Goal: Find specific page/section: Find specific page/section

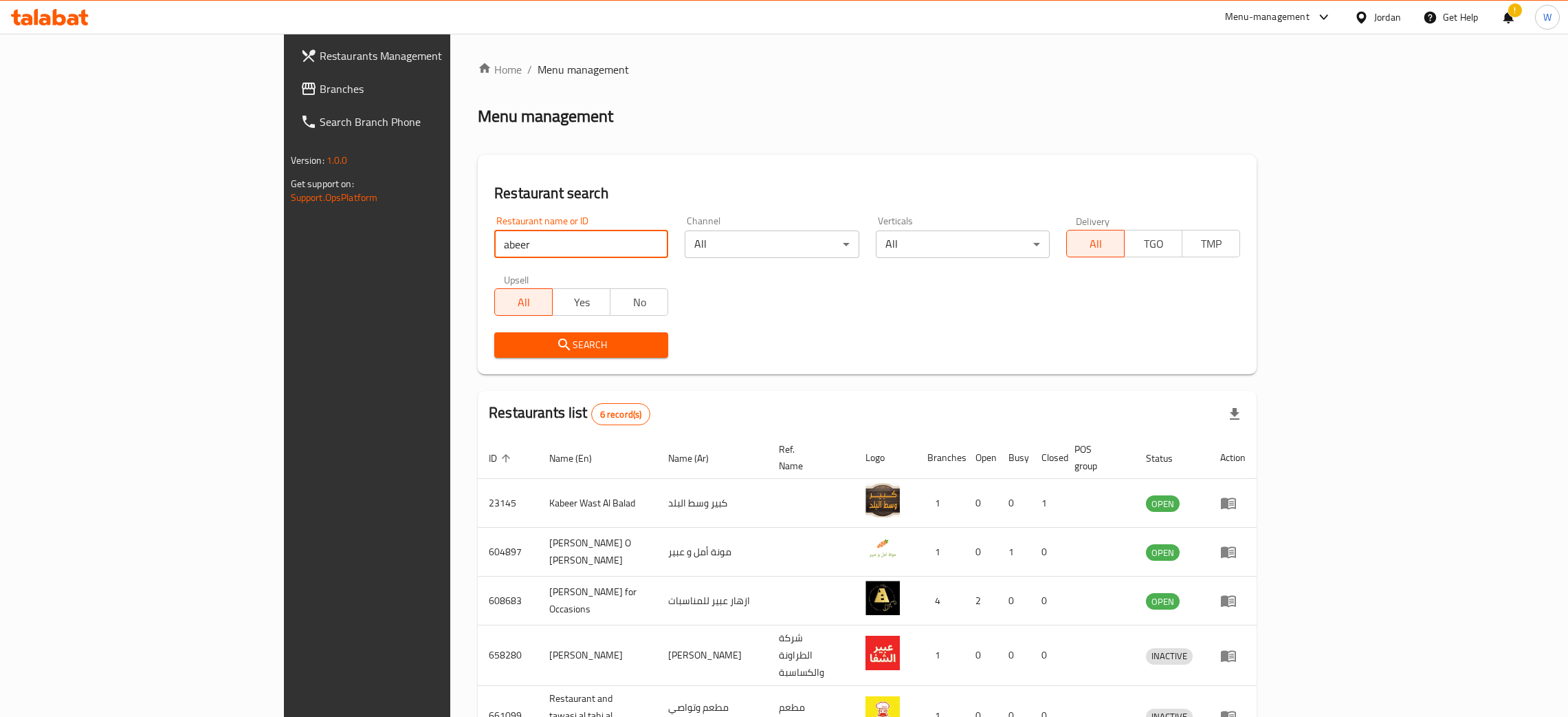
scroll to position [115, 0]
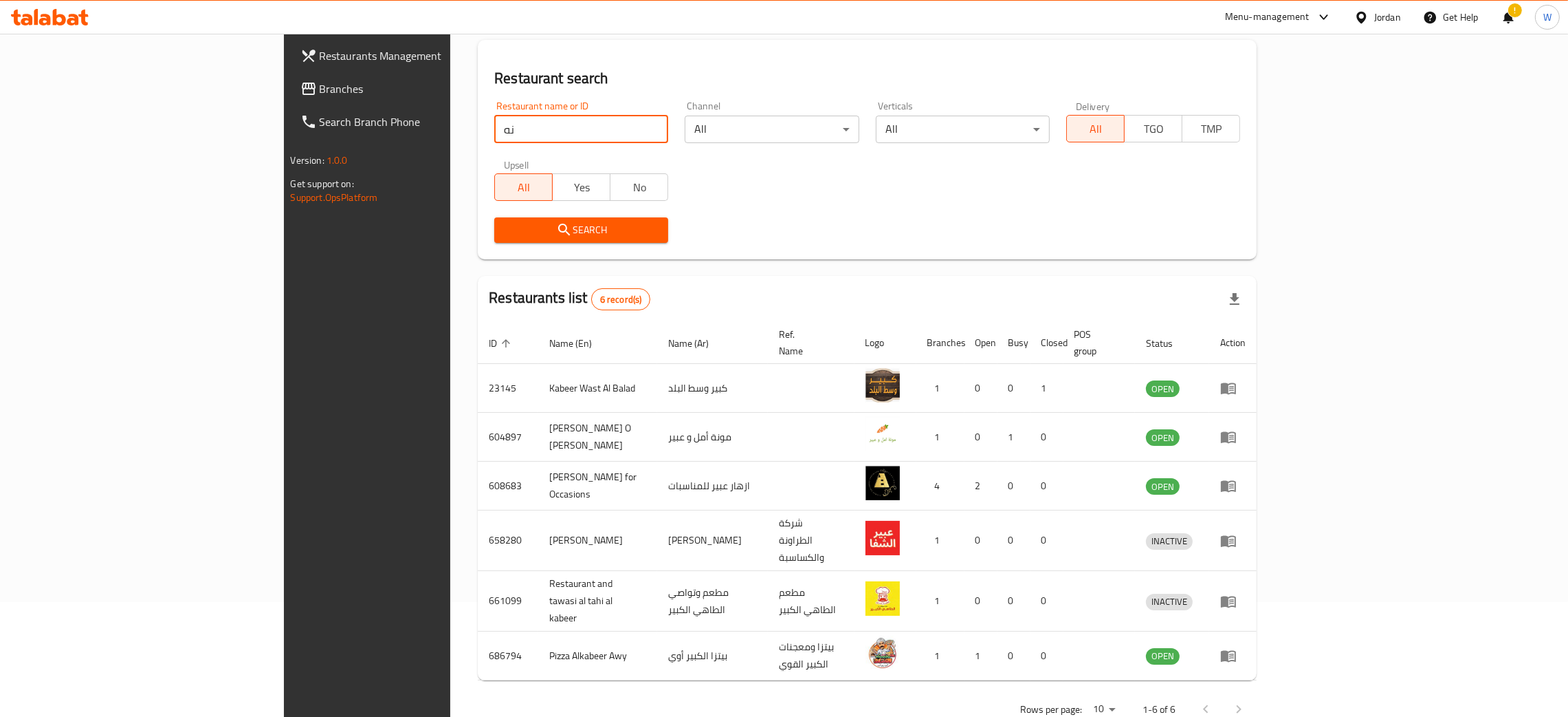
type input "ن"
click button "Search" at bounding box center [581, 230] width 174 height 26
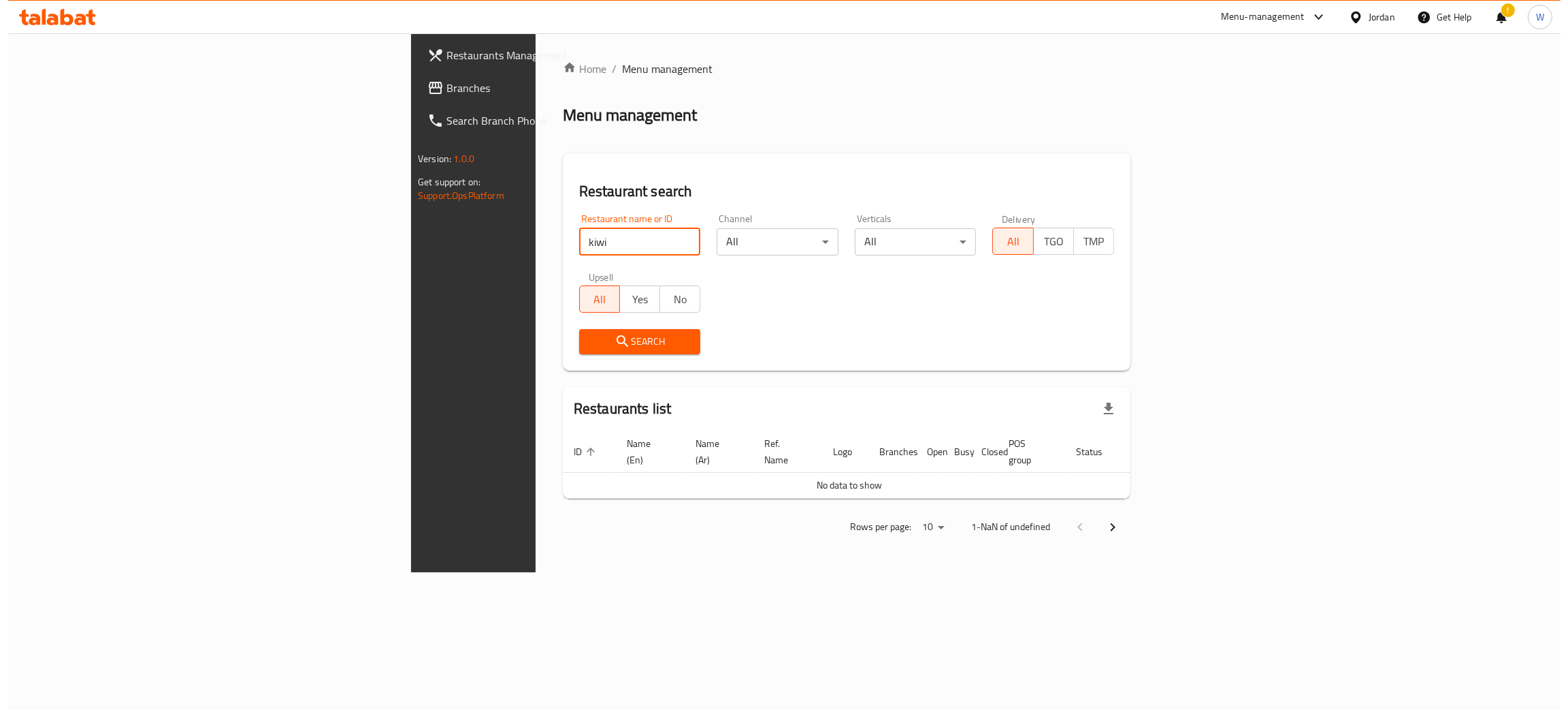
scroll to position [0, 0]
click at [1157, 570] on div "Home / Menu management Menu management Restaurant search Restaurant name or ID …" at bounding box center [846, 302] width 622 height 538
click at [589, 333] on span "Search" at bounding box center [639, 341] width 100 height 17
click at [589, 334] on span "Search" at bounding box center [639, 341] width 100 height 17
drag, startPoint x: 442, startPoint y: 334, endPoint x: 453, endPoint y: 310, distance: 26.4
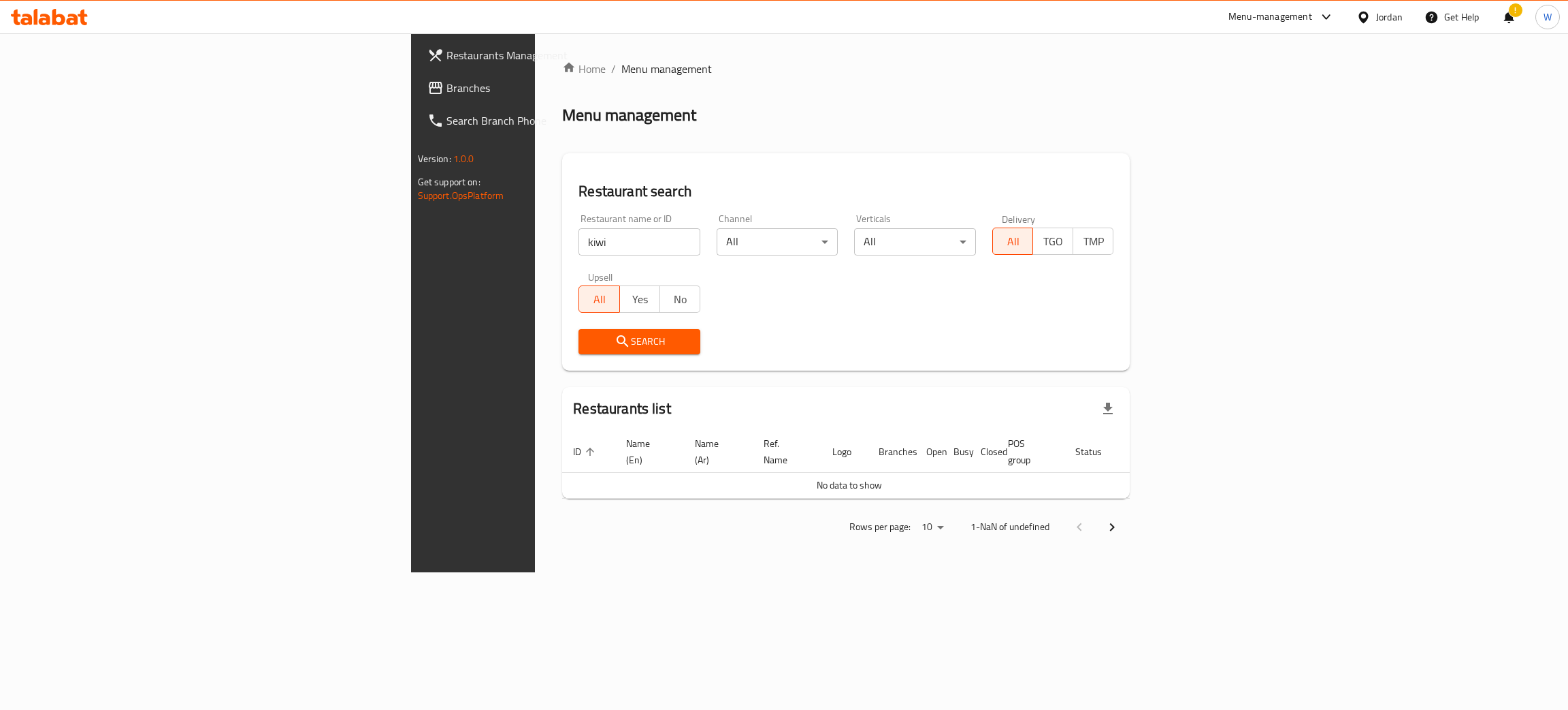
click at [589, 334] on span "Search" at bounding box center [639, 341] width 100 height 17
click at [589, 336] on span "Search" at bounding box center [639, 341] width 100 height 17
click at [411, 286] on div "Restaurants Management Branches Search Branch Phone Version: 1.0.0 Get support …" at bounding box center [784, 302] width 747 height 538
click button "Search" at bounding box center [639, 341] width 122 height 25
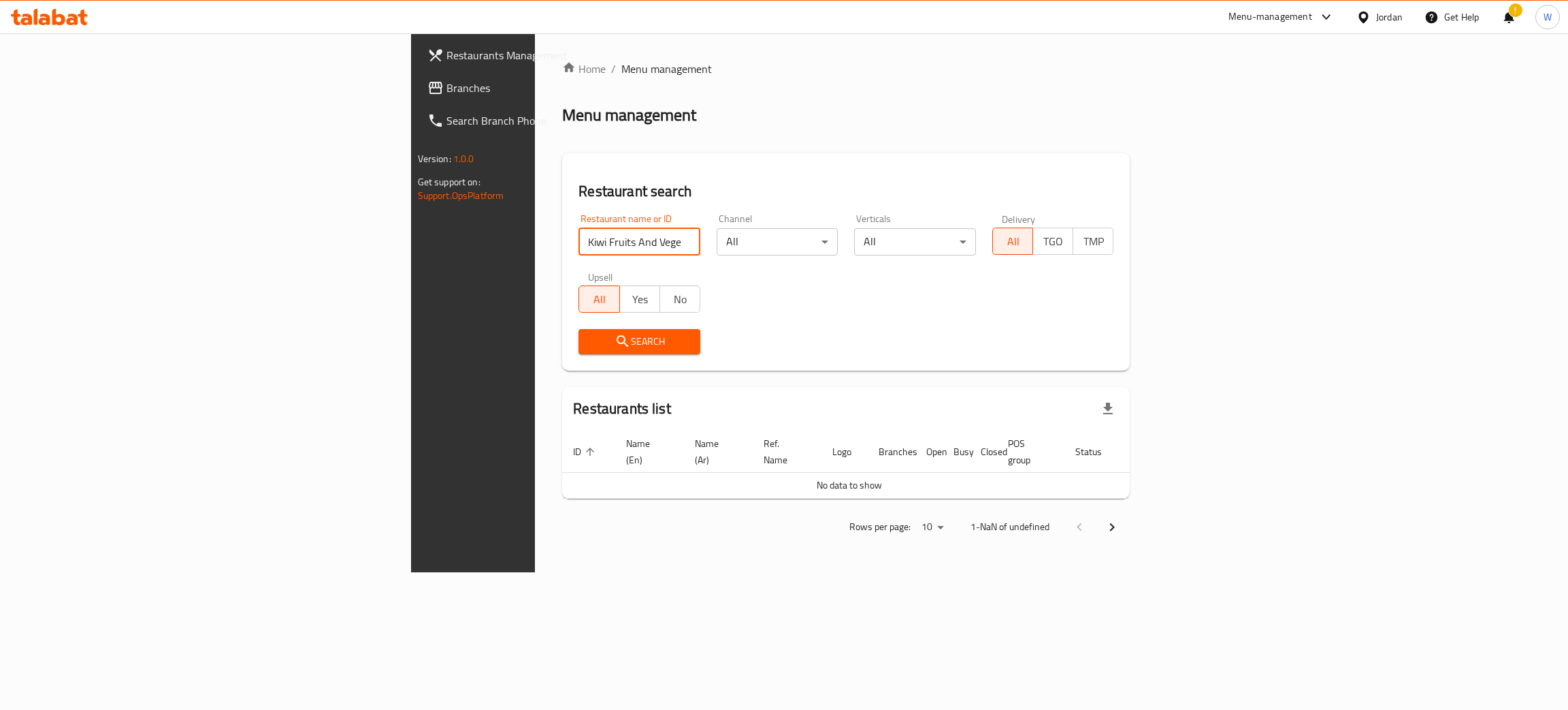
click at [589, 336] on span "Search" at bounding box center [639, 341] width 100 height 17
click at [589, 337] on span "Search" at bounding box center [639, 341] width 100 height 17
click at [589, 343] on span "Search" at bounding box center [639, 341] width 100 height 17
click at [589, 344] on span "Search" at bounding box center [639, 341] width 100 height 17
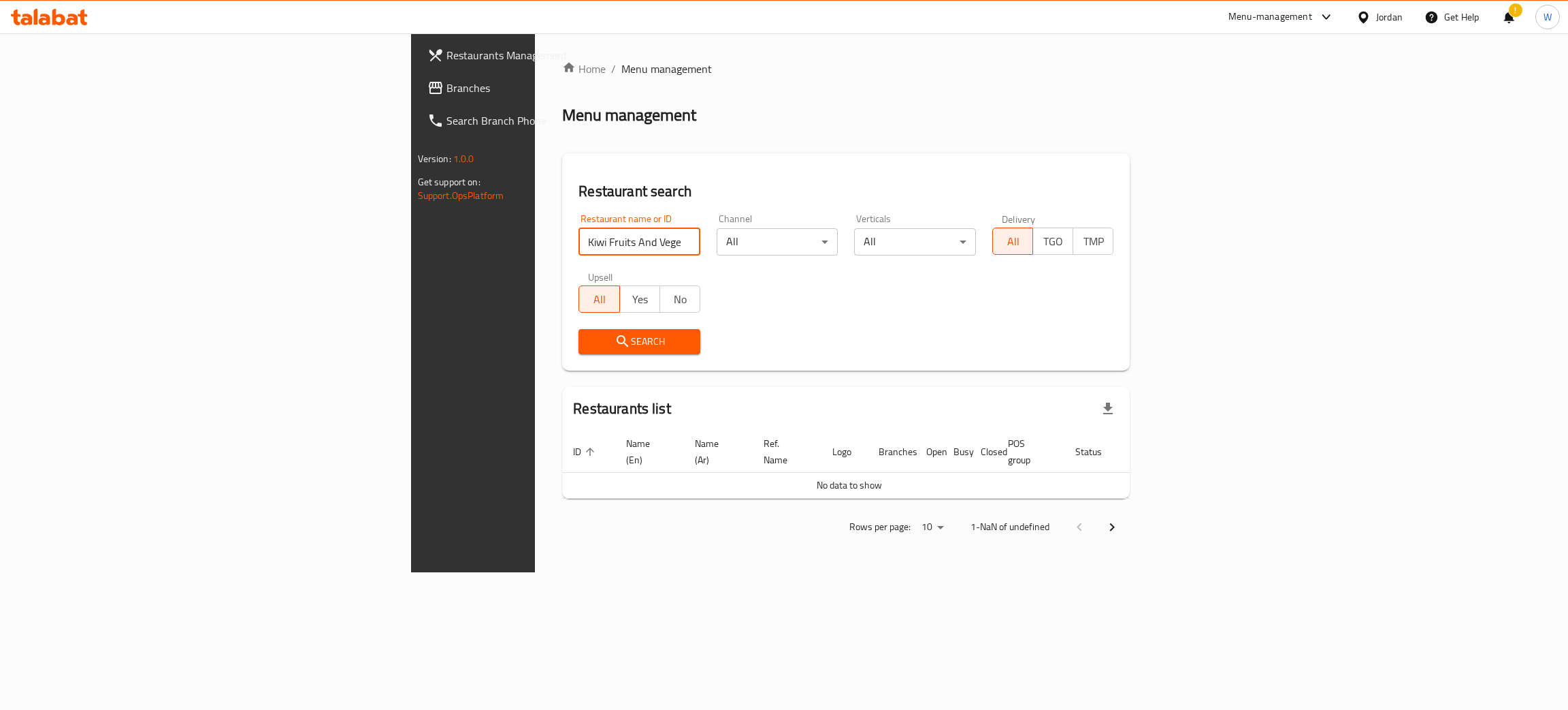
click at [578, 242] on input "Kiwi Fruits And Vegetables" at bounding box center [639, 242] width 122 height 27
type input "Kiwi Fruits And"
click button "Search" at bounding box center [639, 341] width 122 height 25
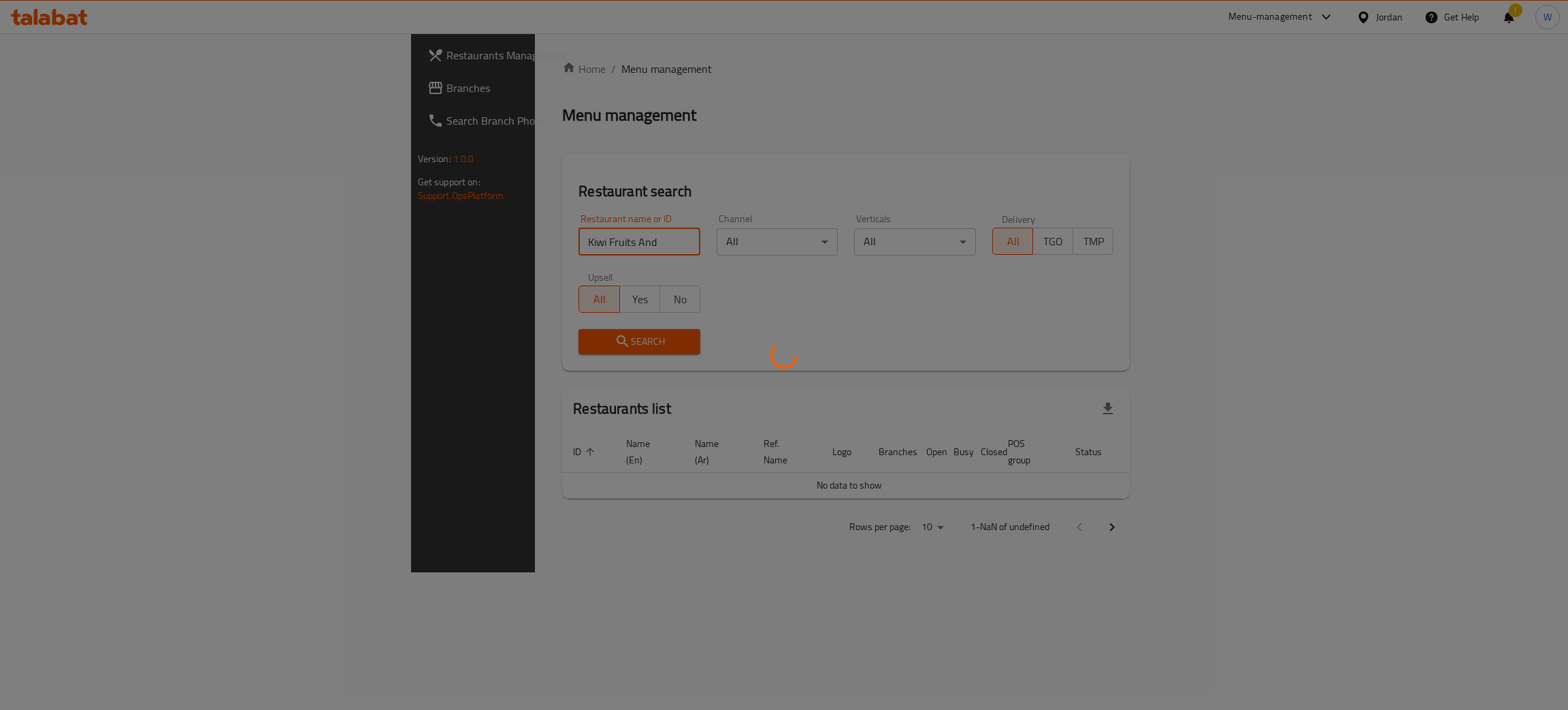
click at [770, 581] on div at bounding box center [784, 355] width 1568 height 710
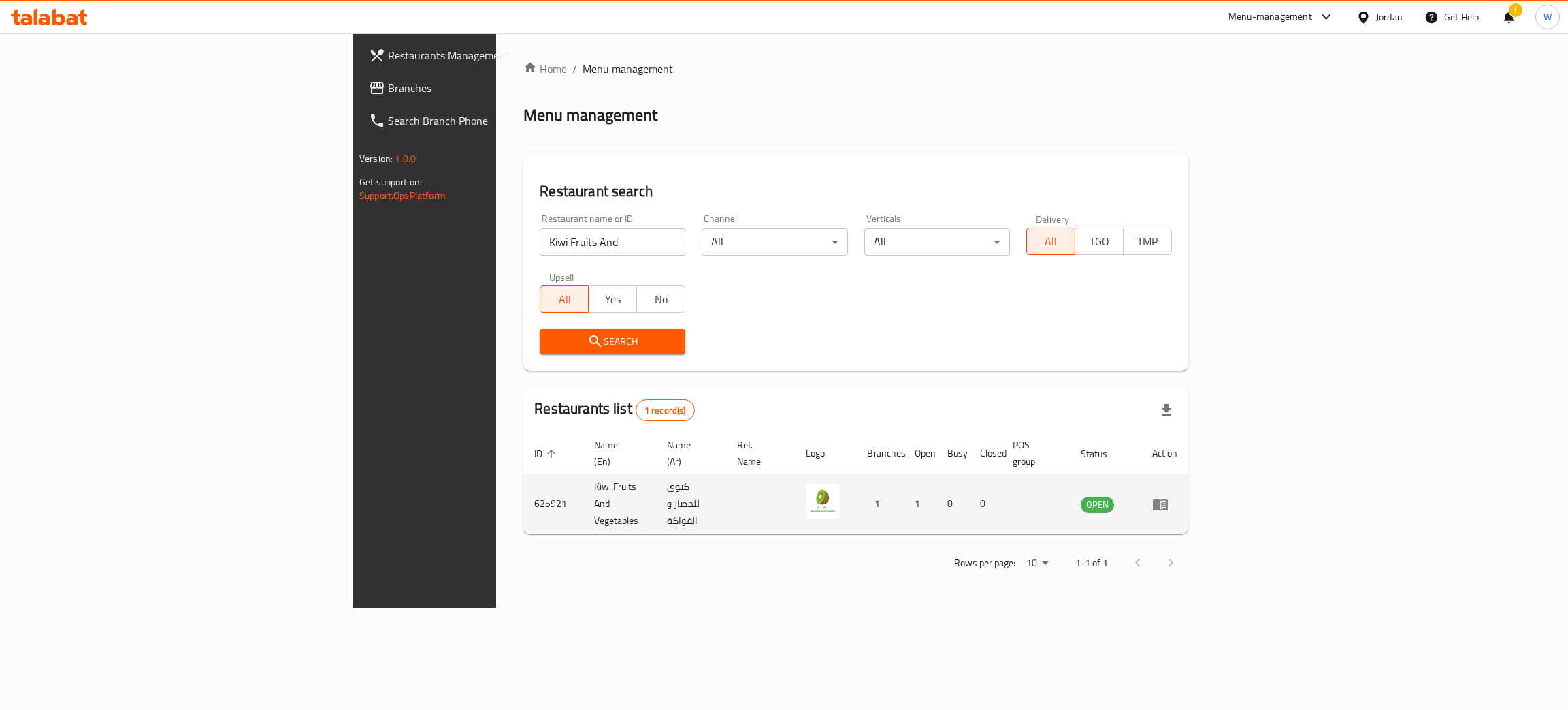
click at [1168, 498] on icon "enhanced table" at bounding box center [1159, 504] width 15 height 12
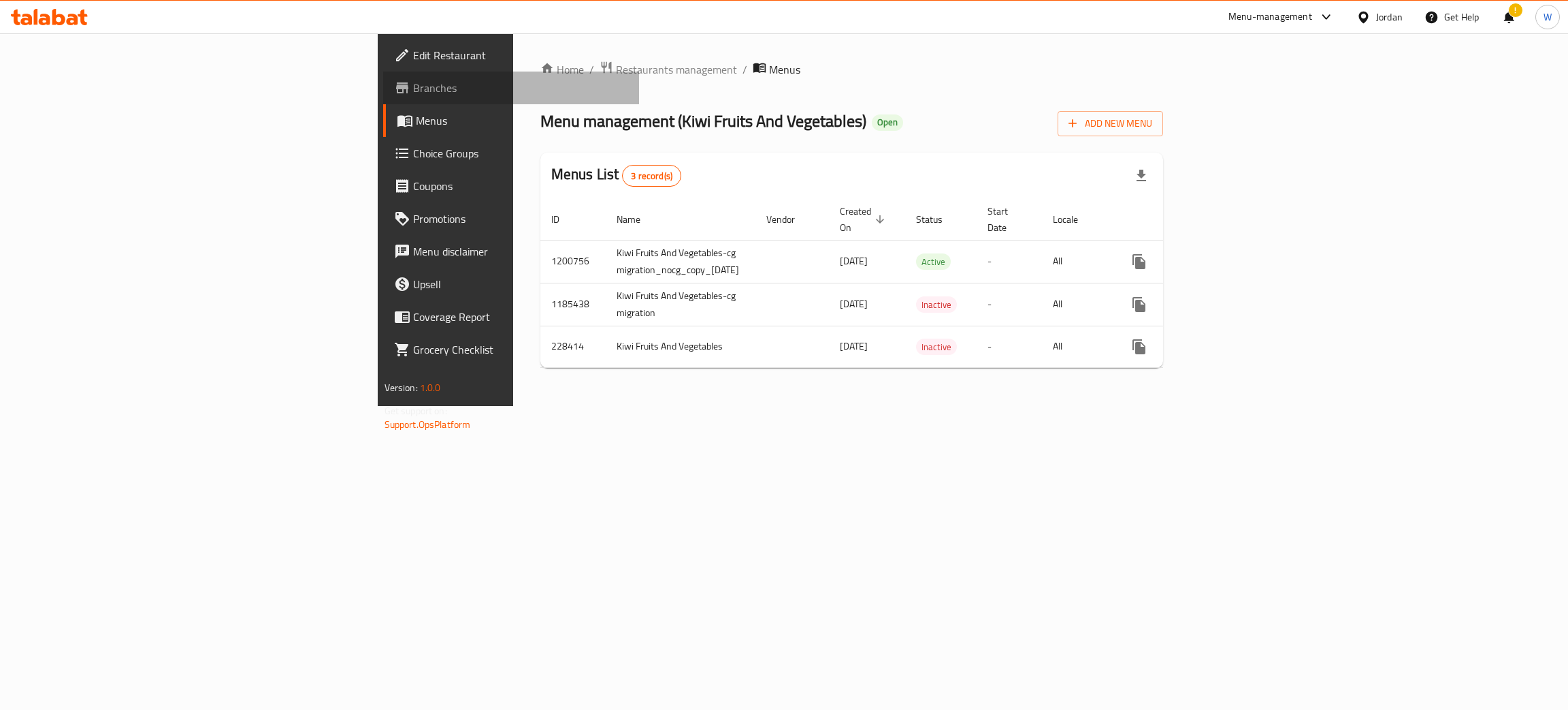
click at [414, 92] on span "Branches" at bounding box center [521, 87] width 216 height 17
